Goal: Task Accomplishment & Management: Manage account settings

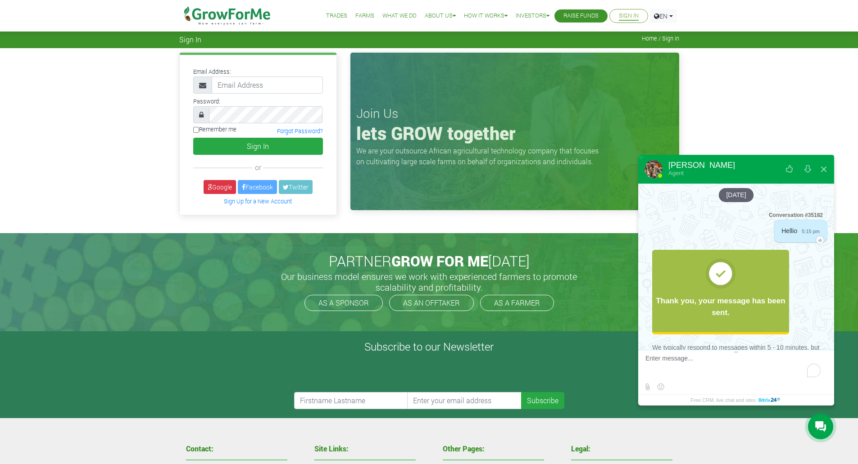
scroll to position [225, 0]
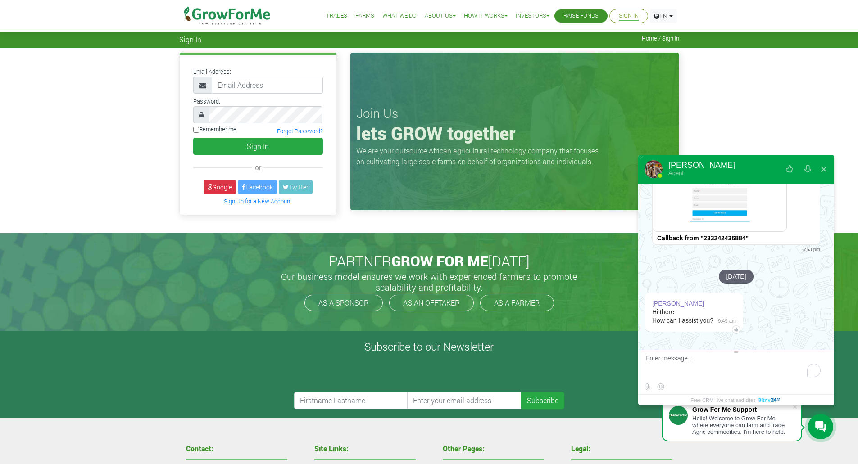
click at [628, 16] on link "Sign In" at bounding box center [629, 15] width 20 height 9
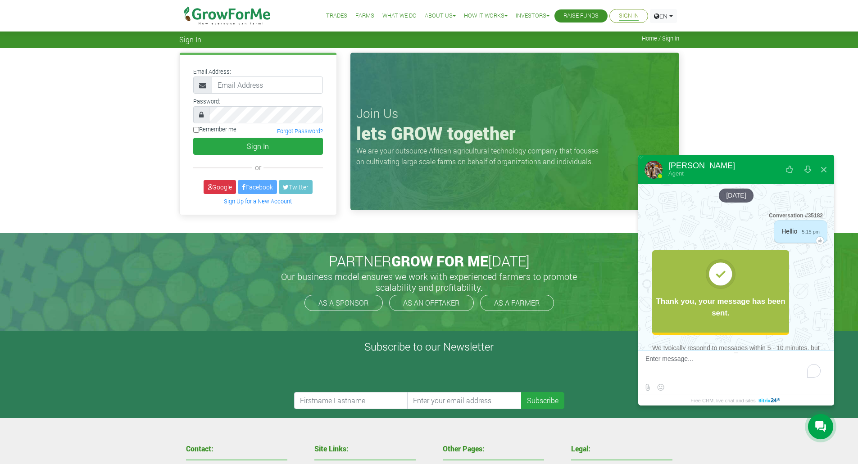
scroll to position [225, 0]
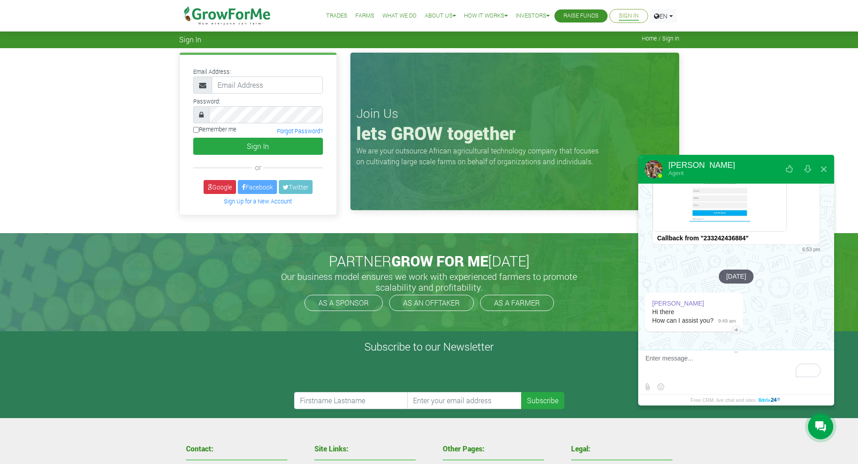
click at [625, 16] on link "Sign In" at bounding box center [629, 15] width 20 height 9
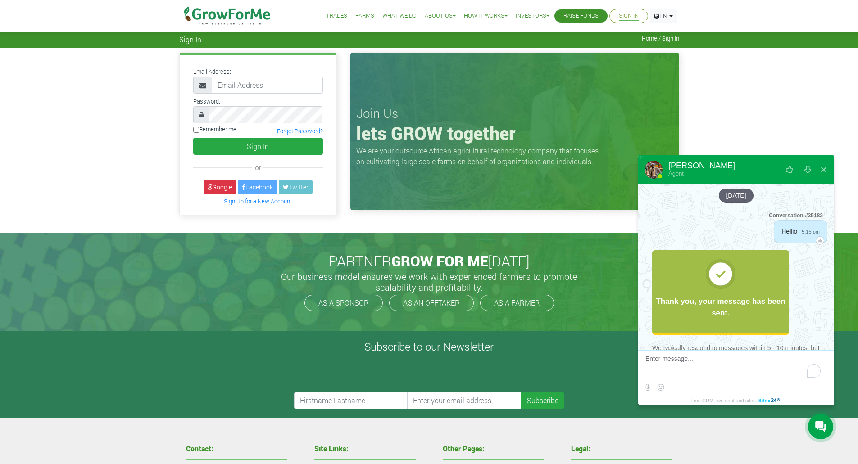
scroll to position [225, 0]
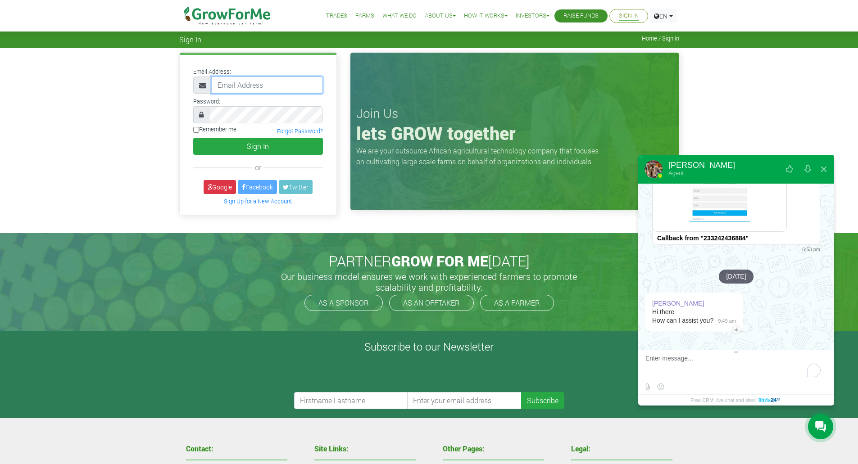
drag, startPoint x: 0, startPoint y: 0, endPoint x: 280, endPoint y: 88, distance: 293.5
click at [280, 88] on input "email" at bounding box center [267, 85] width 111 height 17
type input "selaseh@outlook.com"
click at [292, 88] on input "selaseh@outlook.com" at bounding box center [267, 85] width 111 height 17
drag, startPoint x: 292, startPoint y: 81, endPoint x: 0, endPoint y: 51, distance: 293.8
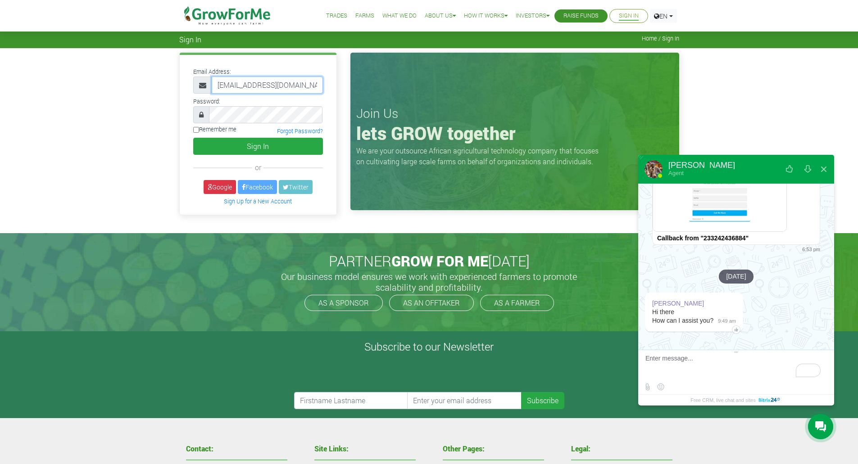
click at [0, 51] on div "Email Address: selaseh@outlook.com Password: Remember me or" at bounding box center [429, 140] width 858 height 185
click at [214, 186] on link "Google" at bounding box center [220, 187] width 32 height 14
